Goal: Obtain resource: Download file/media

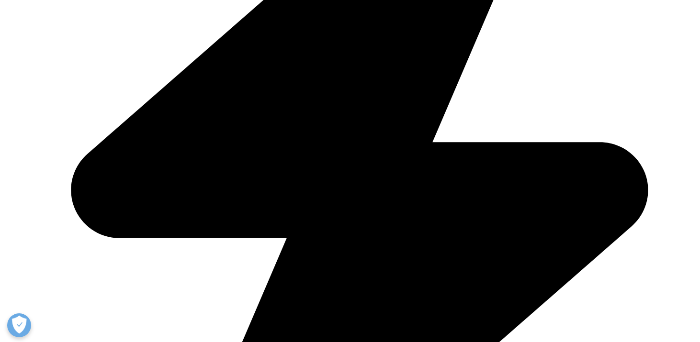
scroll to position [123, 565]
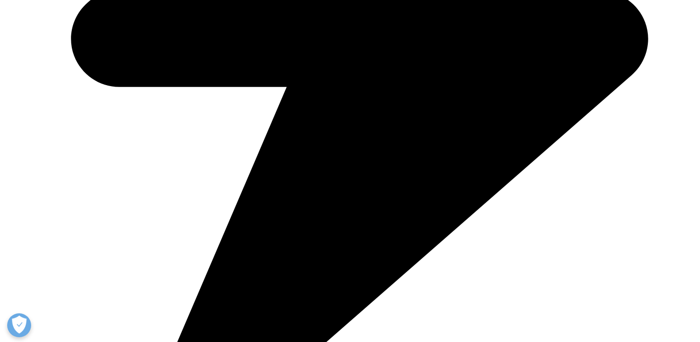
scroll to position [599, 0]
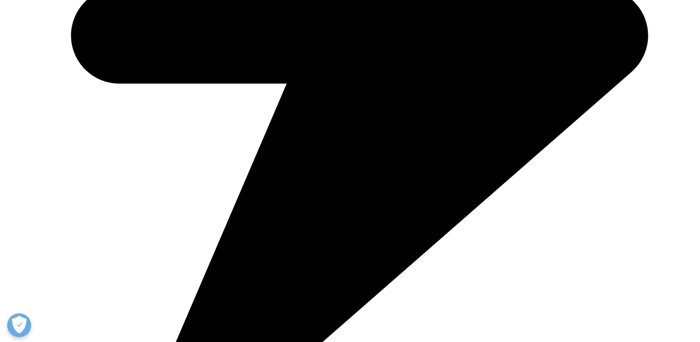
type input "[PERSON_NAME]"
type input "Patil"
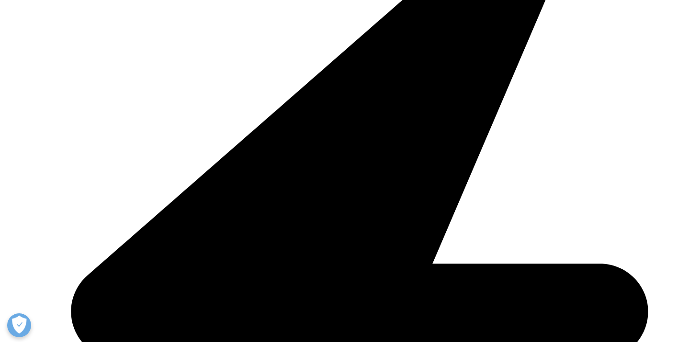
type input "[PERSON_NAME][EMAIL_ADDRESS][DOMAIN_NAME]"
type input "Syneos Health"
select select "[GEOGRAPHIC_DATA]"
drag, startPoint x: 221, startPoint y: 107, endPoint x: 184, endPoint y: 106, distance: 36.4
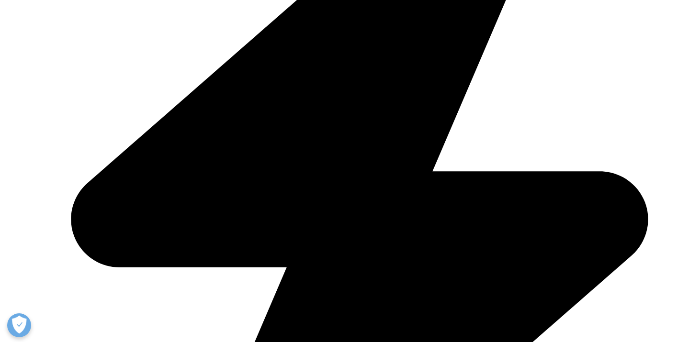
scroll to position [693, 0]
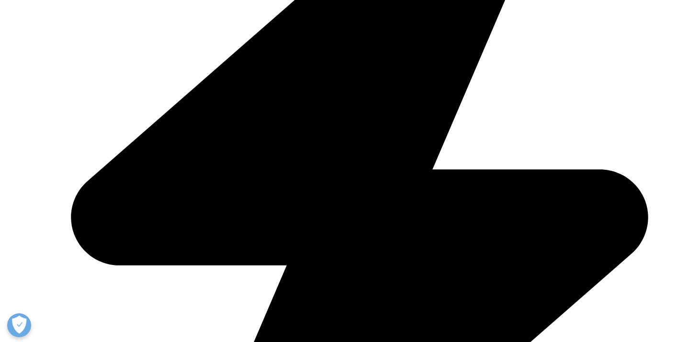
type input "Clinical Research Executive"
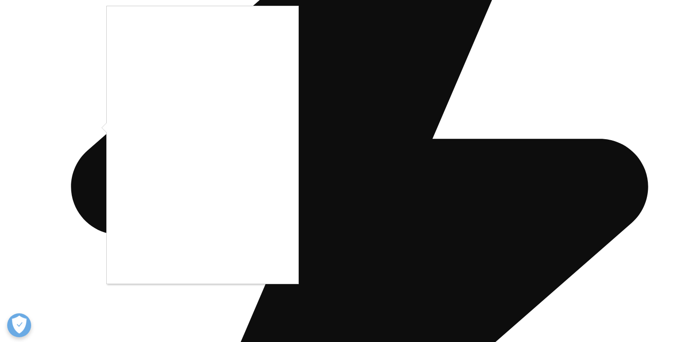
scroll to position [726, 0]
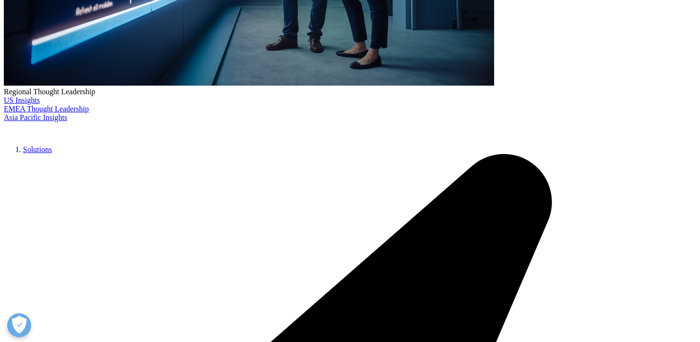
scroll to position [360, 0]
